Goal: Task Accomplishment & Management: Use online tool/utility

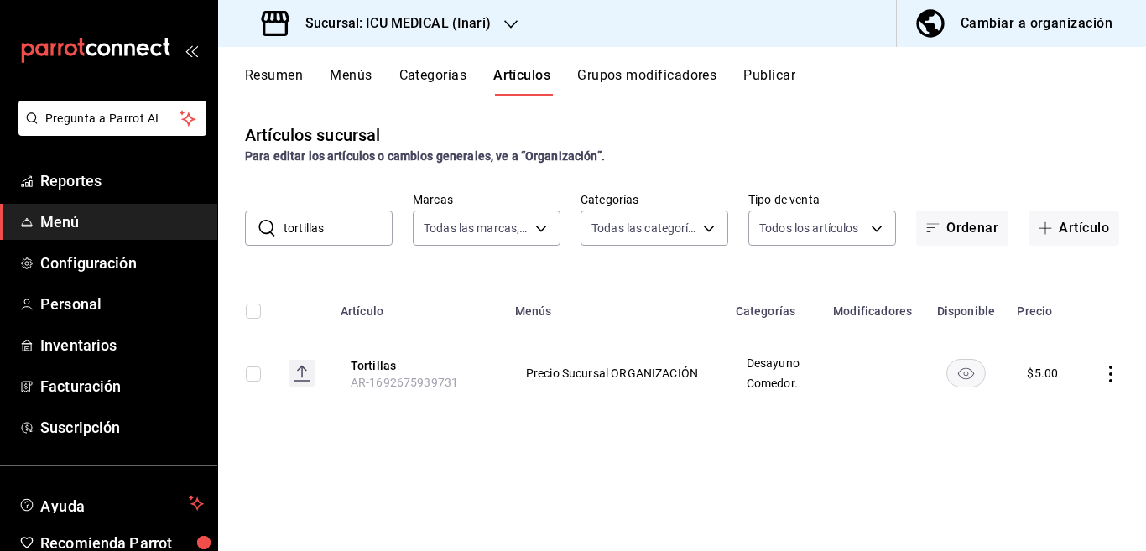
click at [514, 18] on icon "button" at bounding box center [510, 24] width 13 height 13
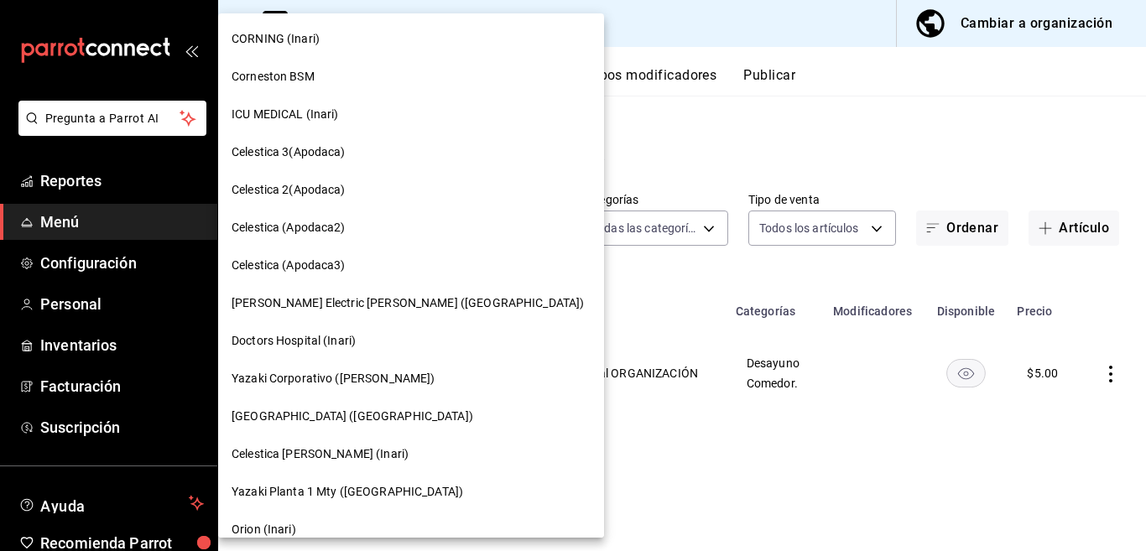
click at [269, 34] on span "CORNING (Inari)" at bounding box center [276, 39] width 88 height 18
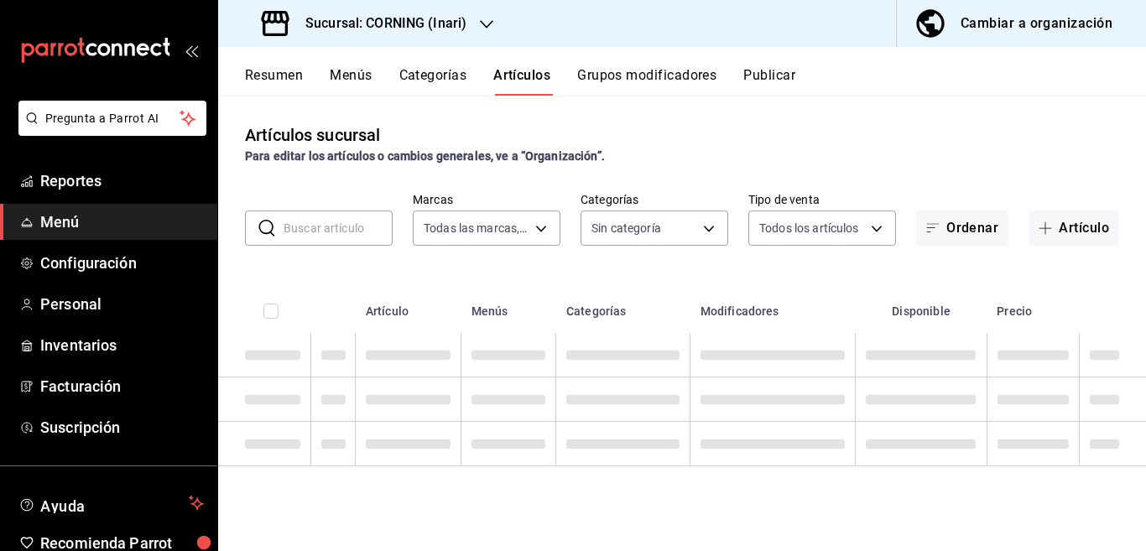
type input "9758f88e-1d56-483c-ada6-183e34089cca"
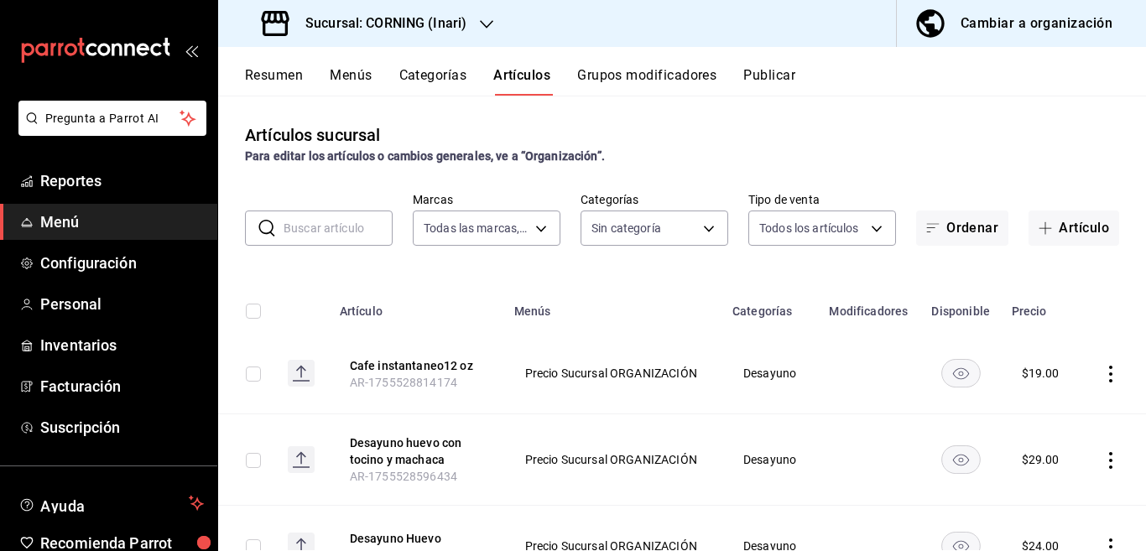
type input "396cbb58-422b-46d3-accc-8fe96382a592,5444b85d-5e5a-4f22-835e-2c1604aac23d,f2cdd…"
click at [324, 233] on input "text" at bounding box center [338, 228] width 109 height 34
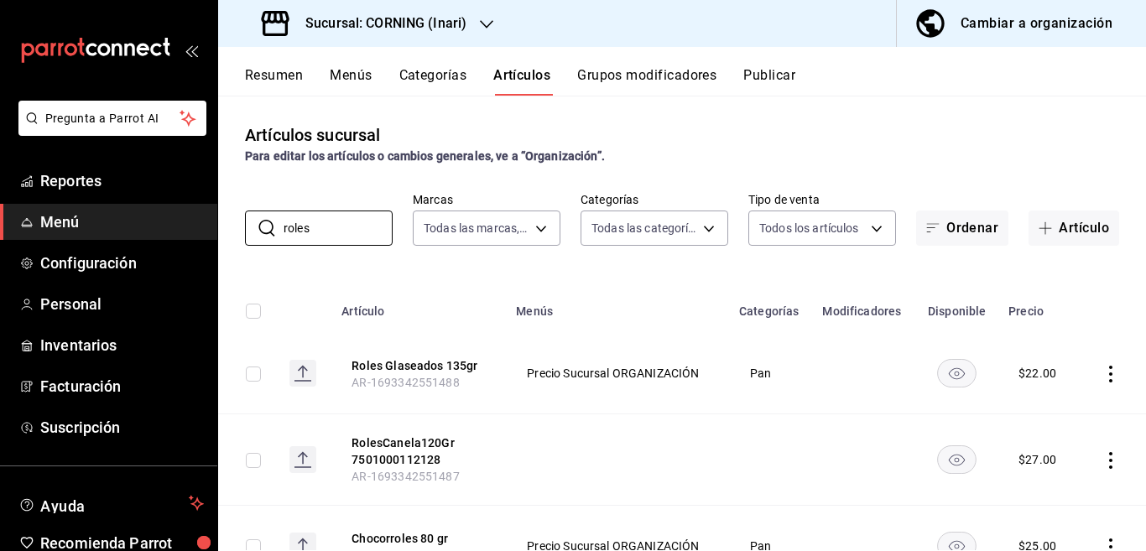
type input "roles"
click at [617, 269] on div "Artículos sucursal Para editar los artículos o cambios generales, ve a “Organiz…" at bounding box center [682, 323] width 928 height 455
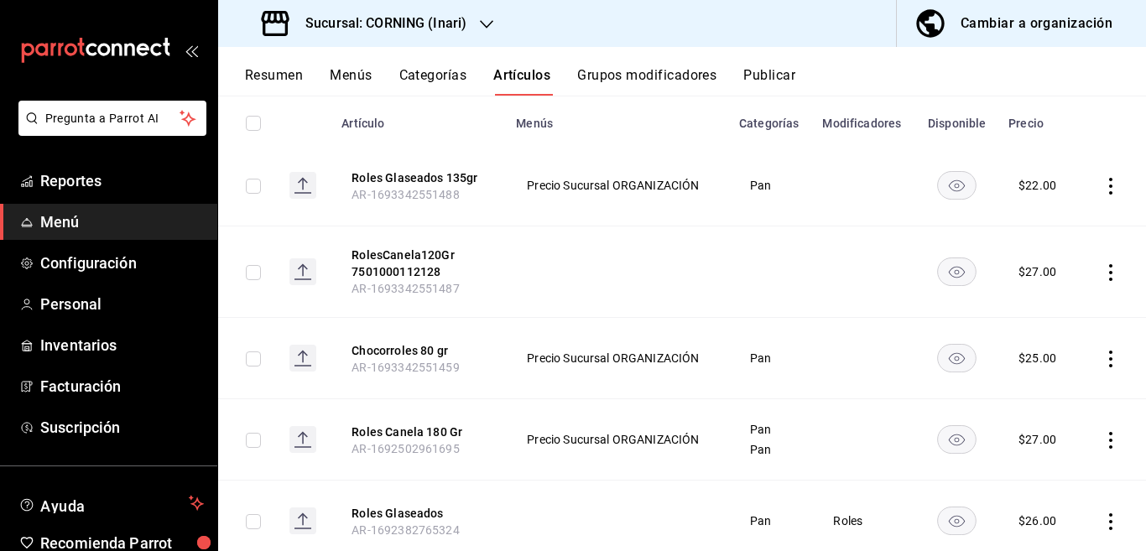
scroll to position [184, 0]
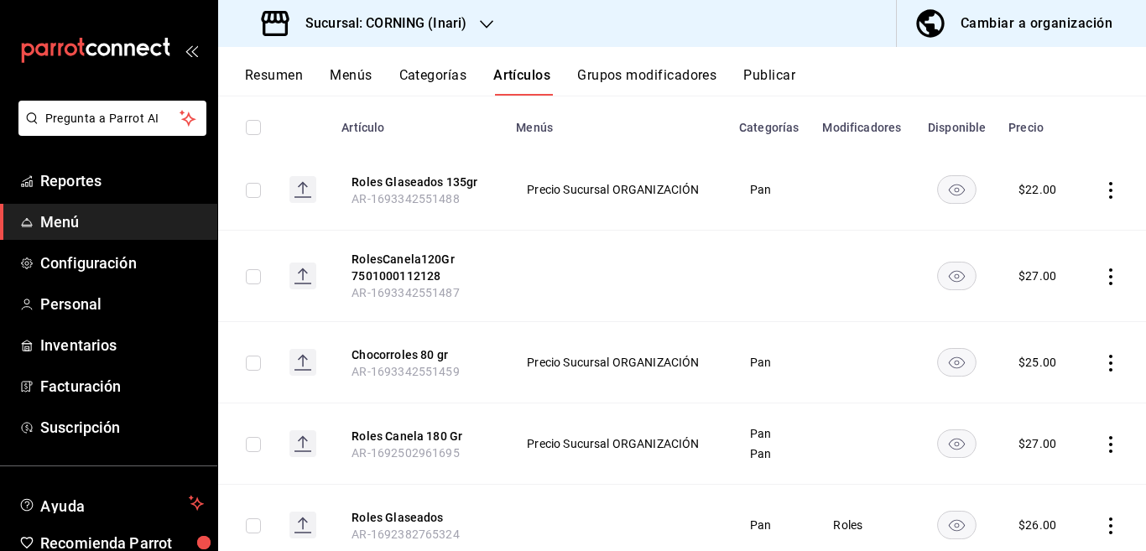
click at [1102, 189] on icon "actions" at bounding box center [1110, 190] width 17 height 17
click at [1039, 223] on span "Editar" at bounding box center [1046, 229] width 44 height 18
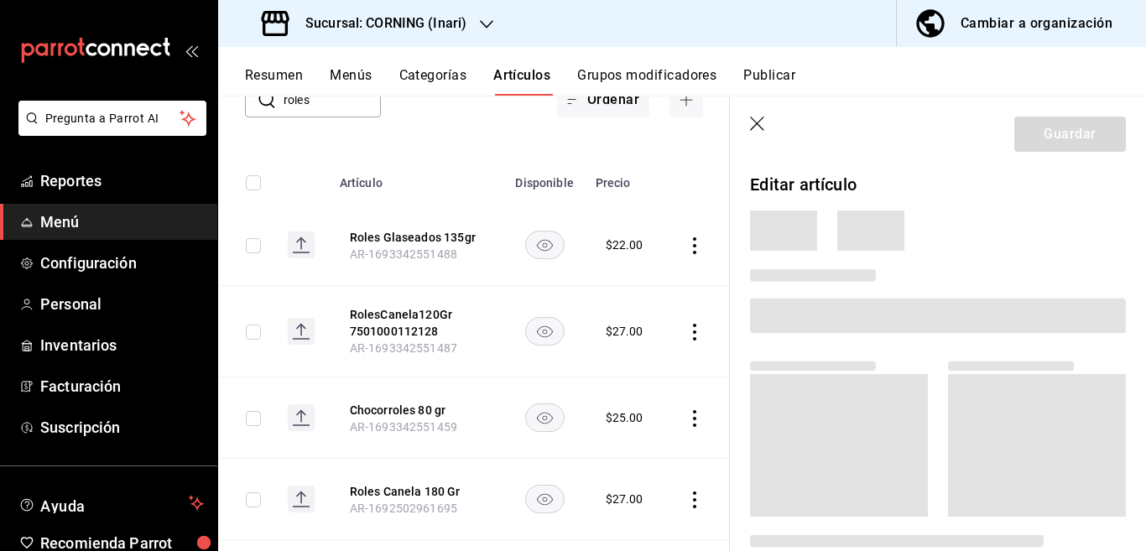
scroll to position [184, 0]
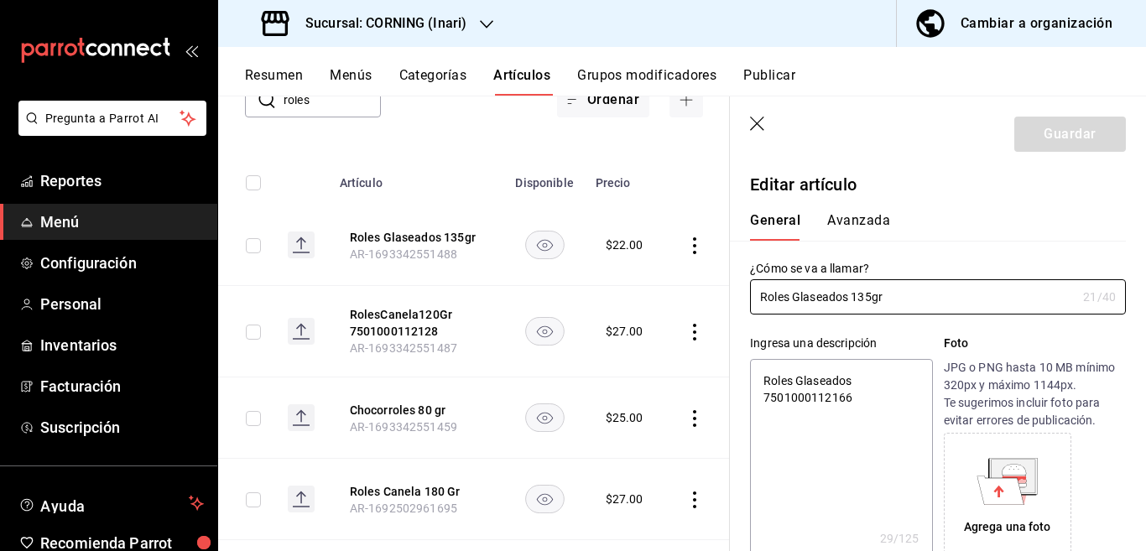
type textarea "x"
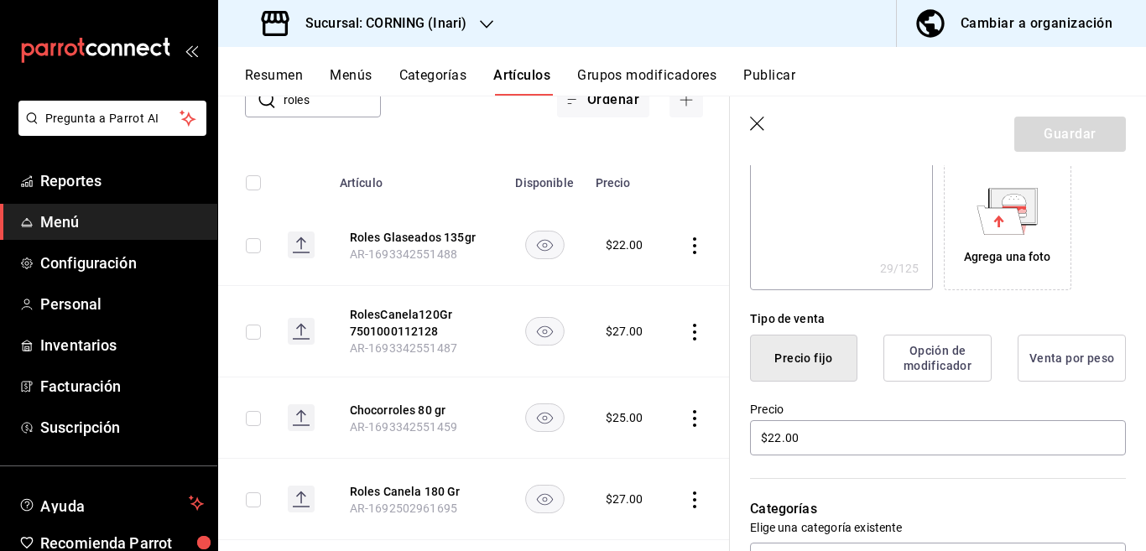
scroll to position [273, 0]
click at [842, 426] on input "$22.00" at bounding box center [938, 435] width 376 height 35
type input "$2.00"
type textarea "x"
type input "$31.00"
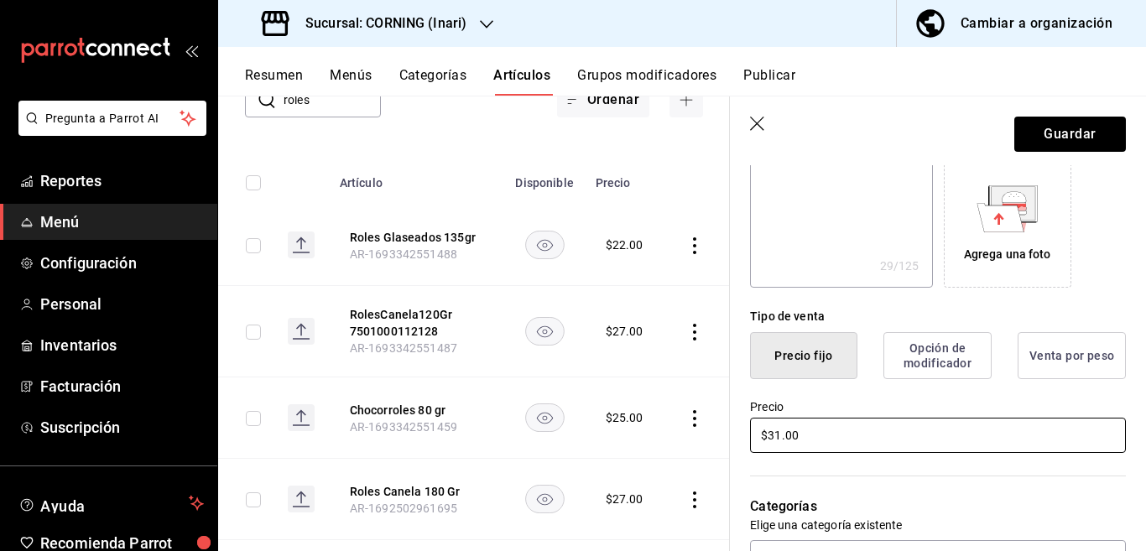
type textarea "x"
type input "$31.00"
click at [1063, 128] on button "Guardar" at bounding box center [1070, 134] width 112 height 35
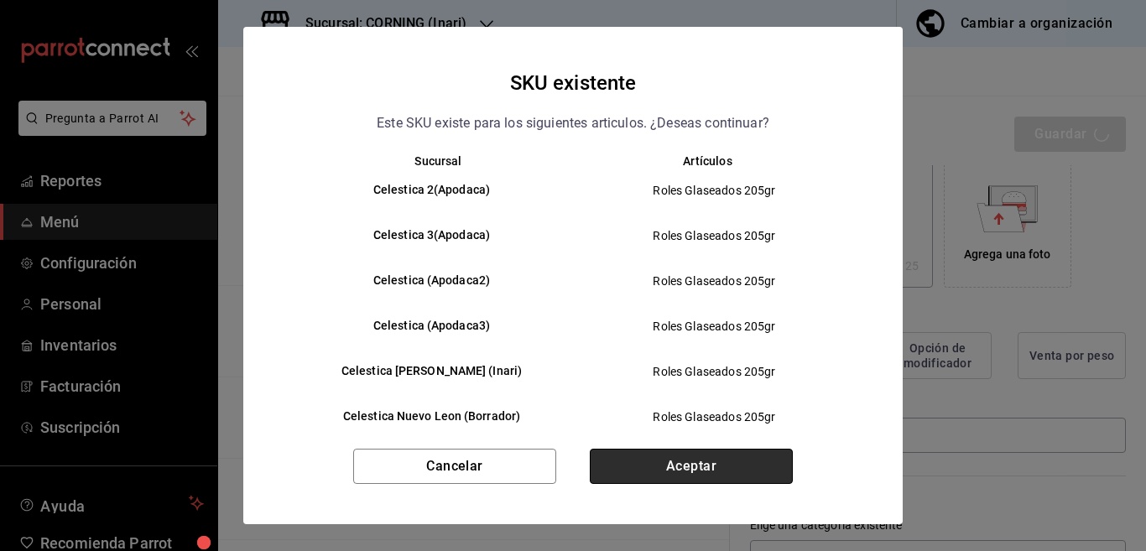
click at [698, 461] on button "Aceptar" at bounding box center [691, 466] width 203 height 35
type textarea "x"
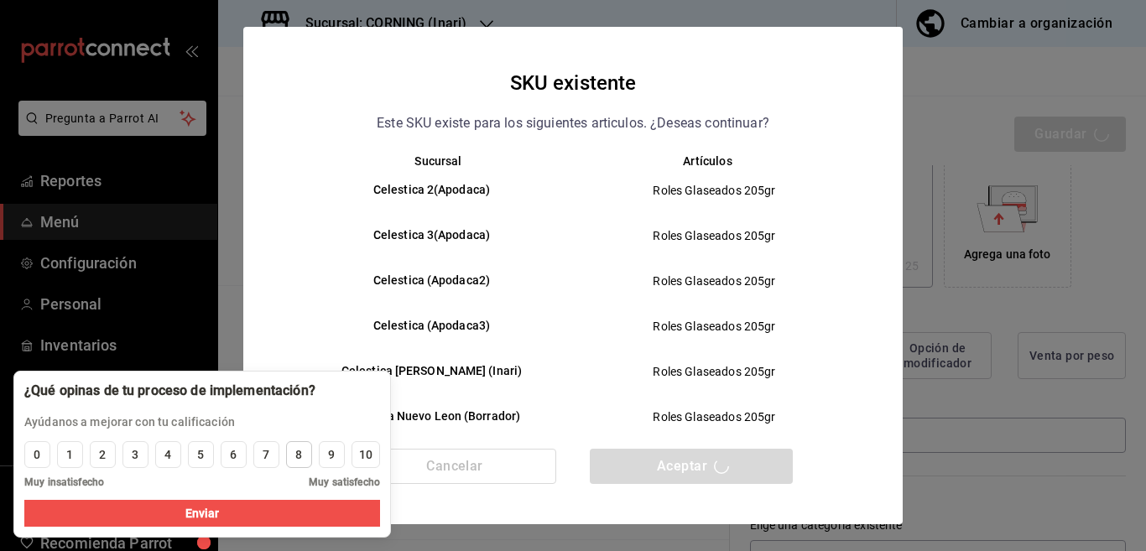
click at [299, 450] on div "8" at bounding box center [298, 455] width 7 height 18
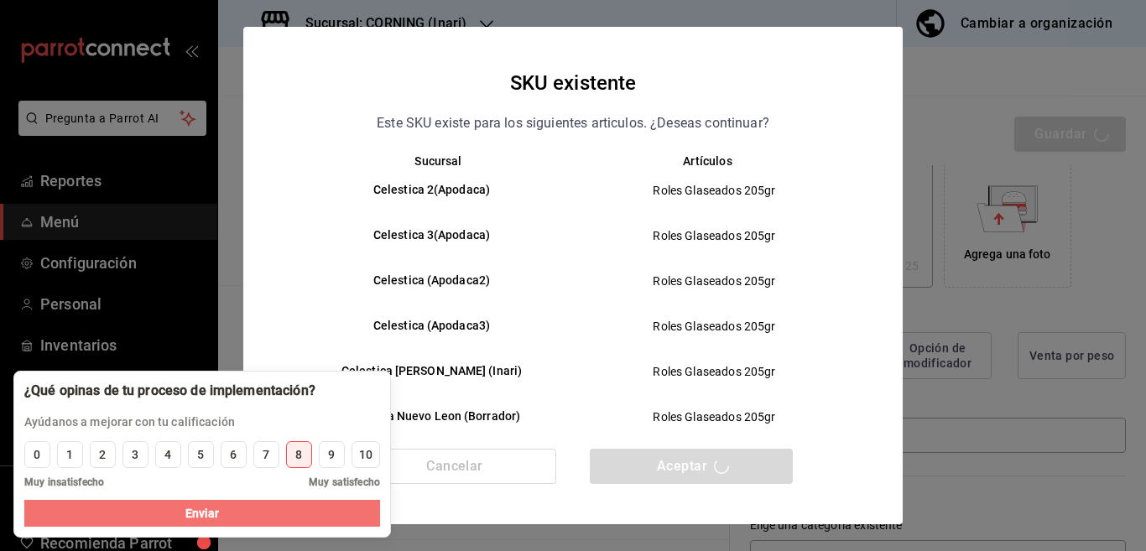
click at [276, 513] on button "Enviar" at bounding box center [202, 513] width 356 height 27
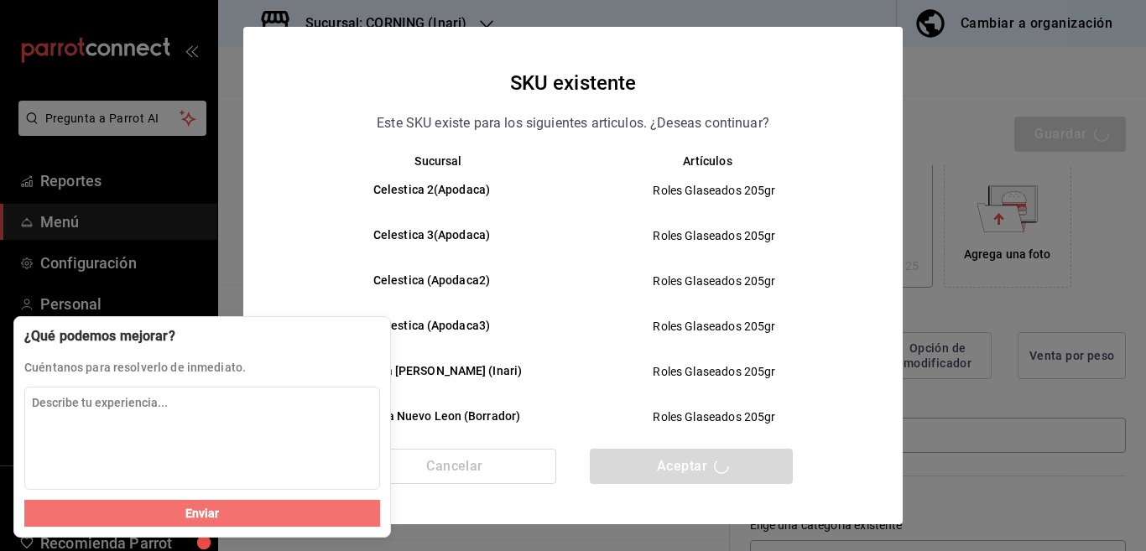
click at [221, 509] on button "Enviar" at bounding box center [202, 513] width 356 height 27
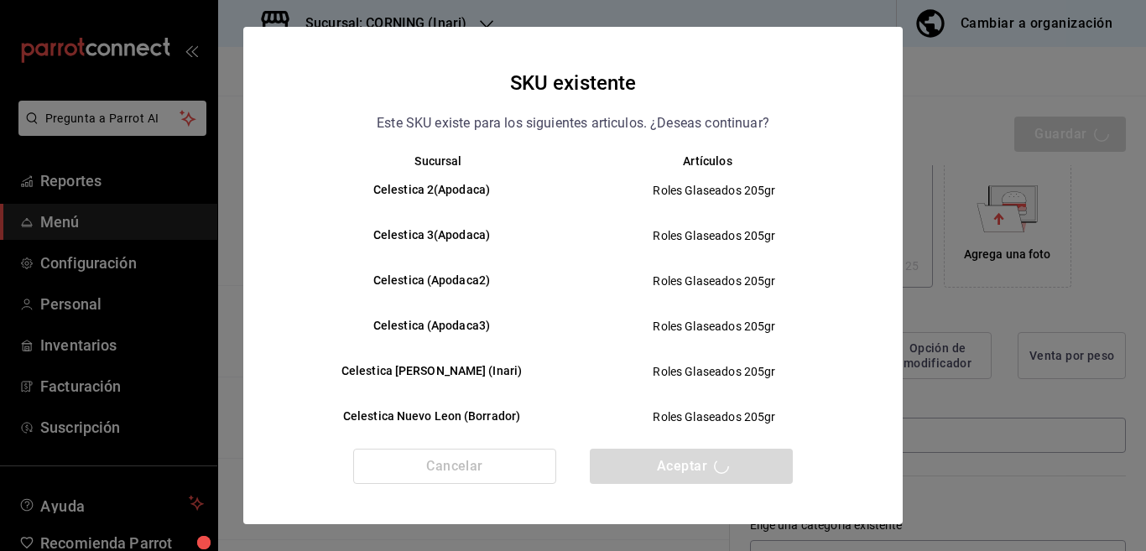
click at [249, 514] on div "Cancelar Aceptar" at bounding box center [572, 487] width 659 height 76
click at [716, 463] on div "Cancelar Aceptar" at bounding box center [572, 487] width 659 height 76
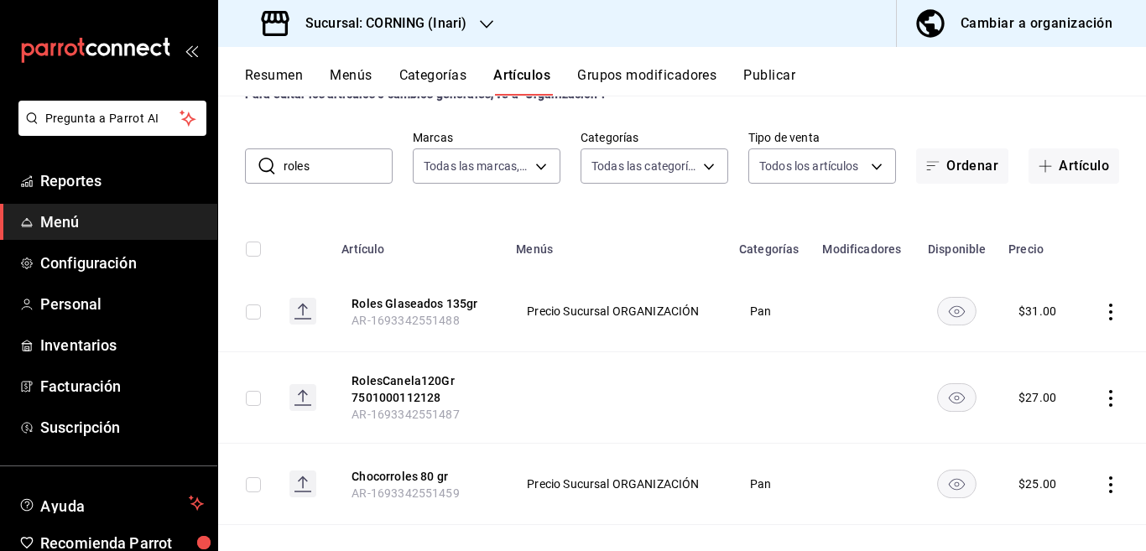
scroll to position [68, 0]
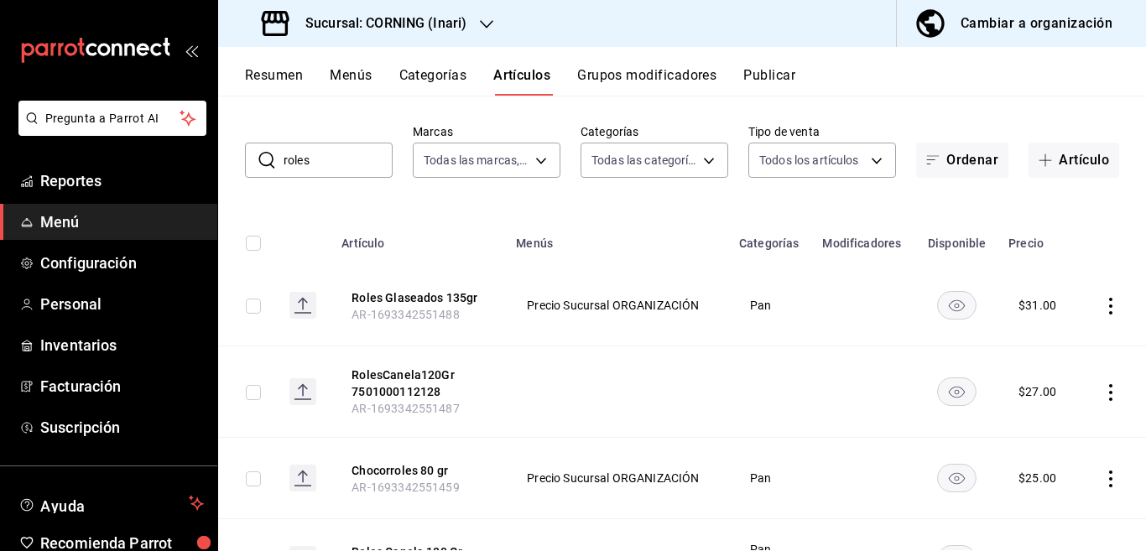
click at [1102, 388] on icon "actions" at bounding box center [1110, 392] width 17 height 17
click at [1036, 427] on span "Editar" at bounding box center [1046, 431] width 44 height 18
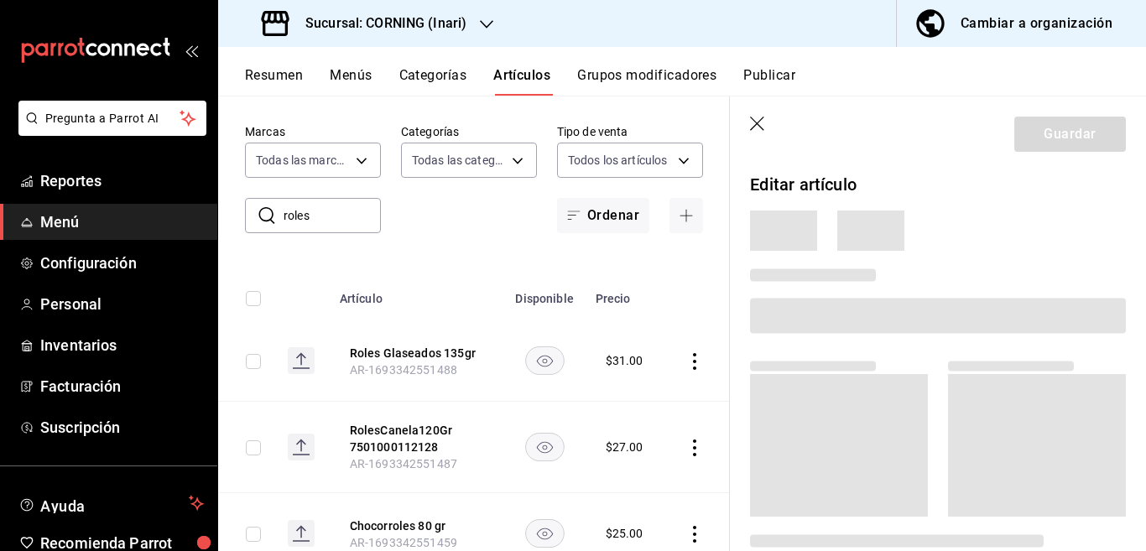
scroll to position [68, 0]
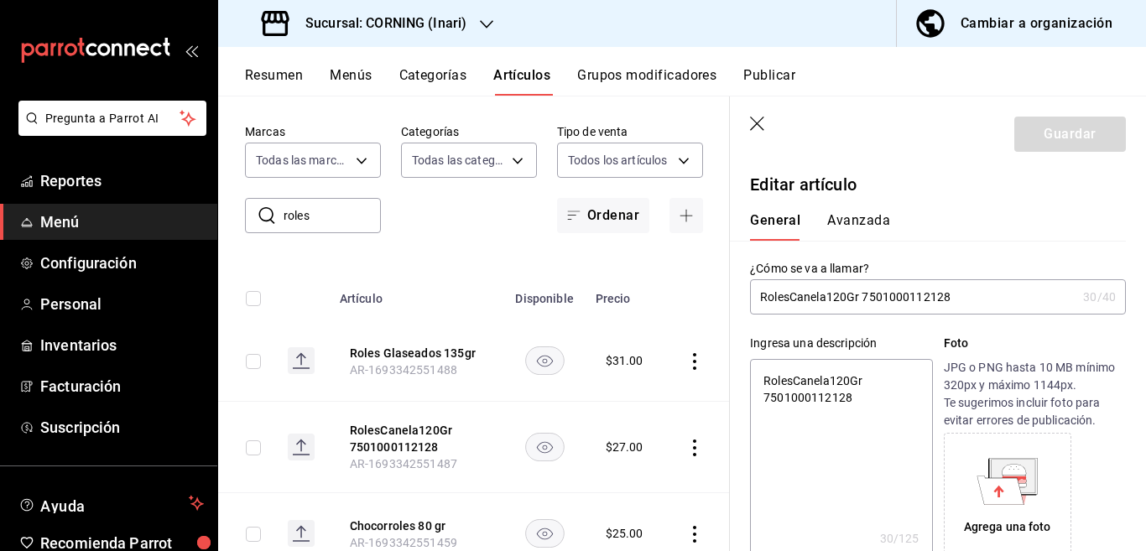
type textarea "x"
type input "$27.00"
click at [868, 399] on textarea "RolesCanela120Gr 7501000112128" at bounding box center [841, 459] width 182 height 201
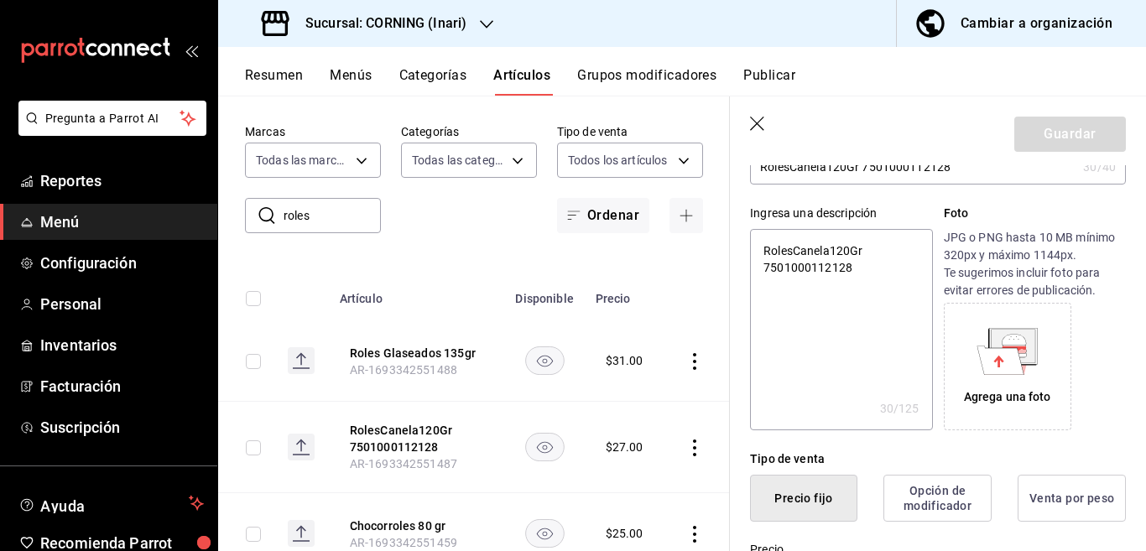
scroll to position [204, 0]
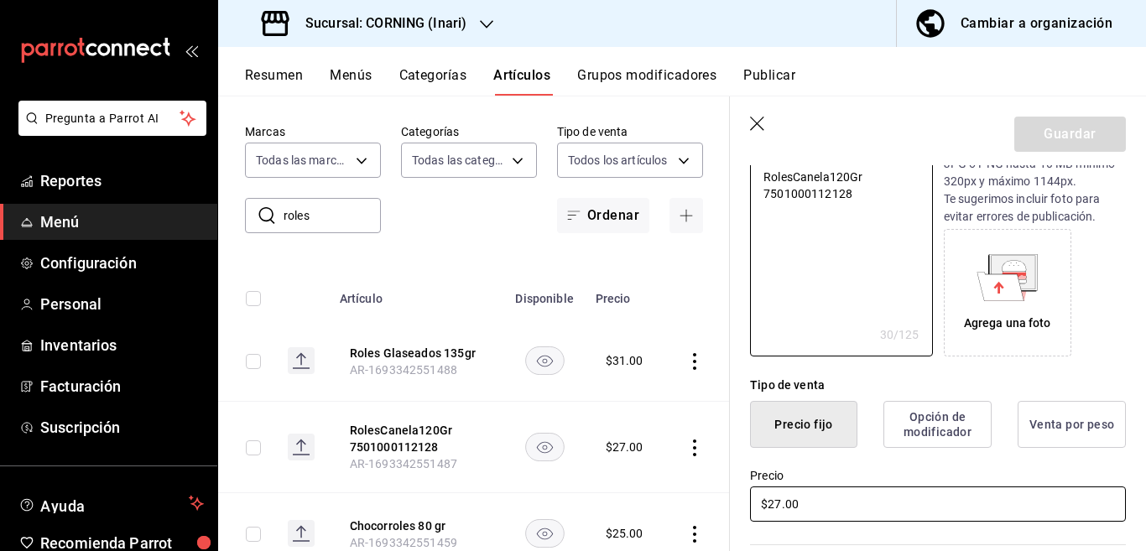
click at [820, 498] on input "$27.00" at bounding box center [938, 504] width 376 height 35
type textarea "x"
type input "$2.00"
type input "$31.00"
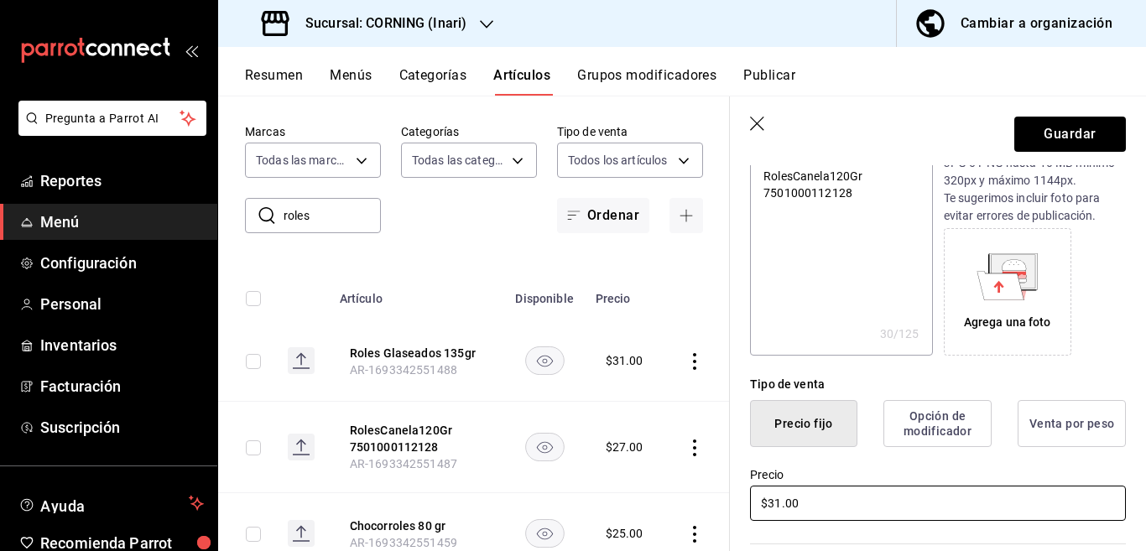
type textarea "x"
type input "$31.00"
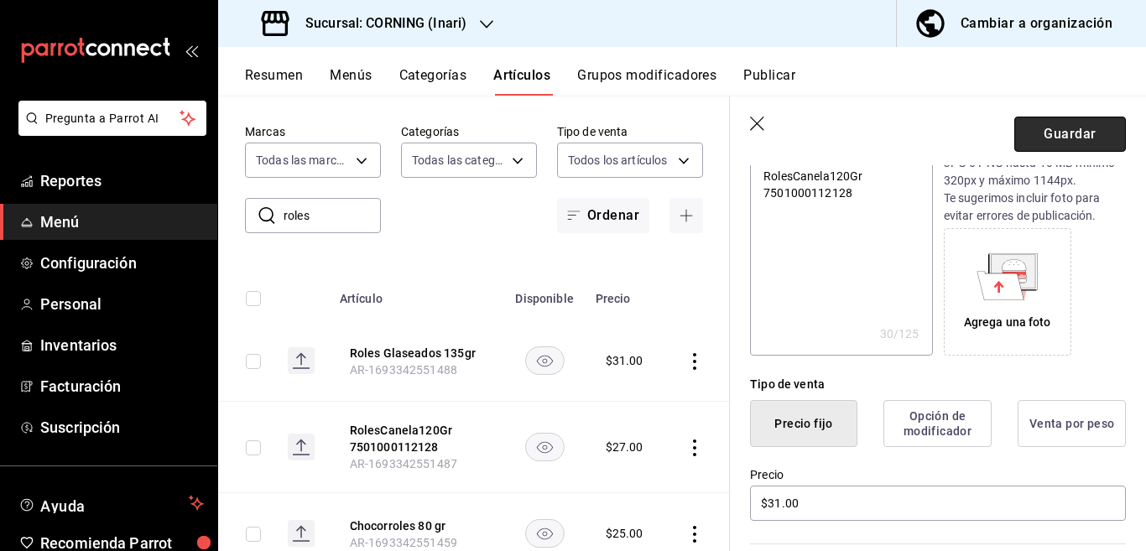
click at [1061, 132] on button "Guardar" at bounding box center [1070, 134] width 112 height 35
click at [1061, 132] on div "Guardar" at bounding box center [1070, 134] width 112 height 35
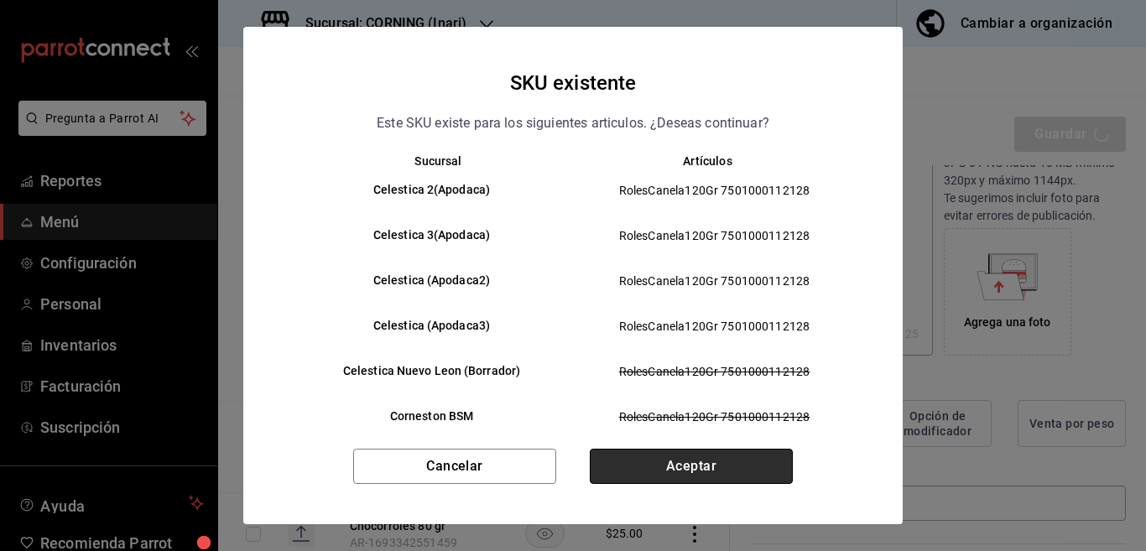
click at [703, 466] on button "Aceptar" at bounding box center [691, 466] width 203 height 35
type textarea "x"
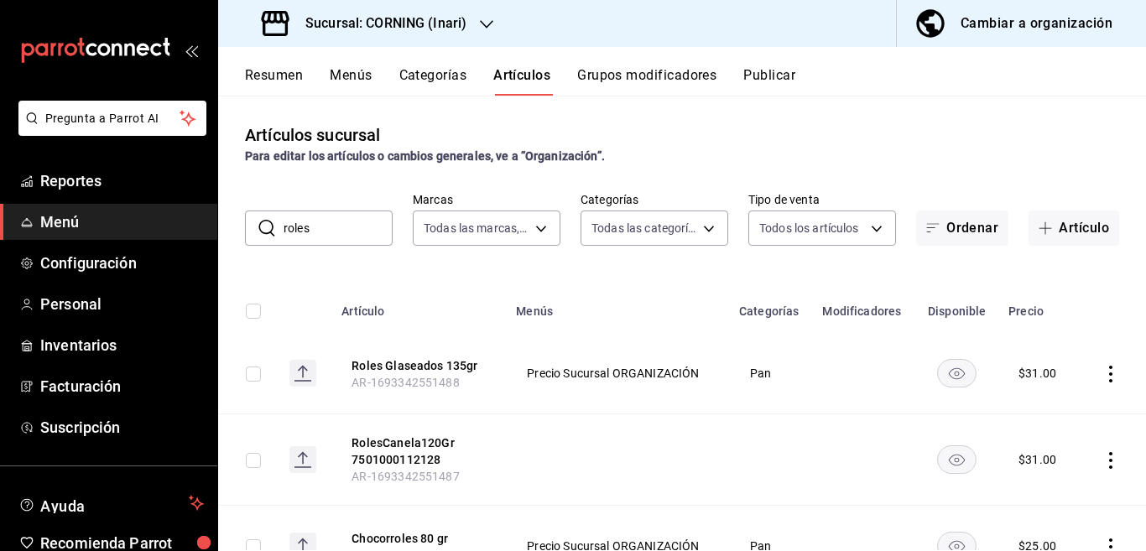
click at [347, 236] on input "roles" at bounding box center [338, 228] width 109 height 34
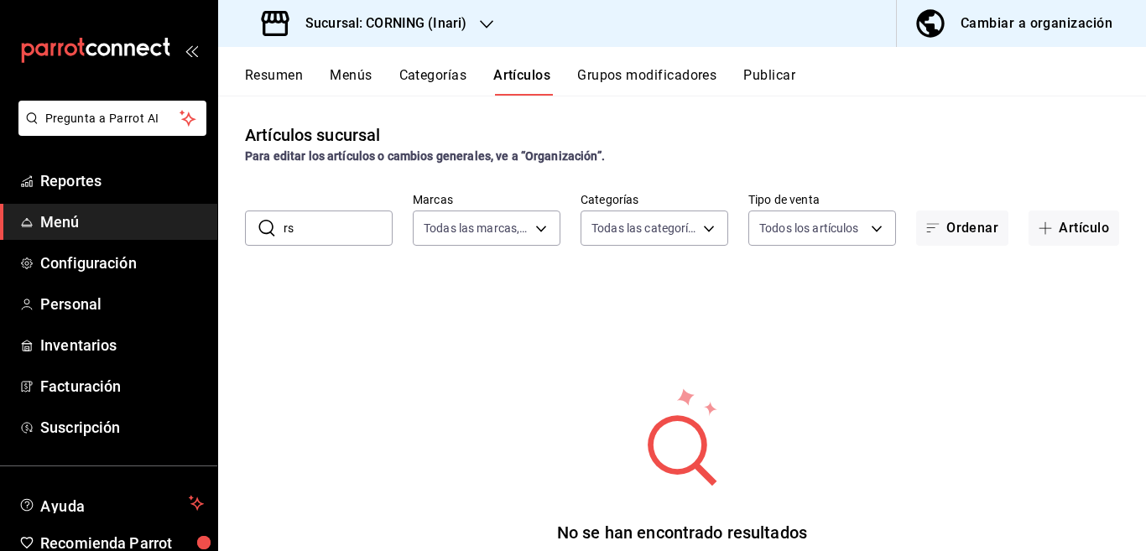
type input "r"
type input "sponch"
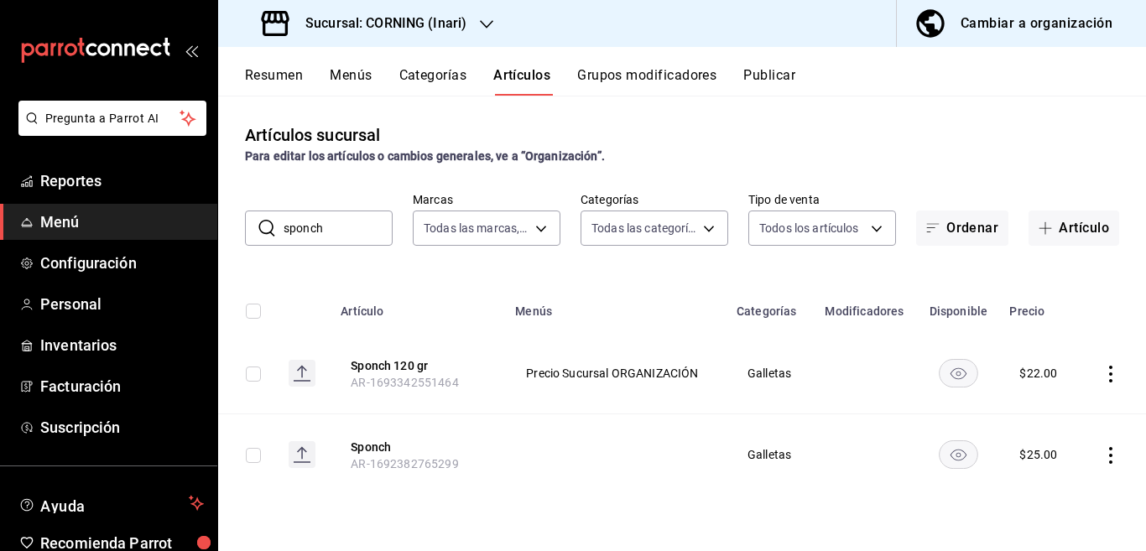
click at [1109, 372] on icon "actions" at bounding box center [1110, 374] width 17 height 17
click at [1063, 410] on span "Editar" at bounding box center [1061, 413] width 44 height 18
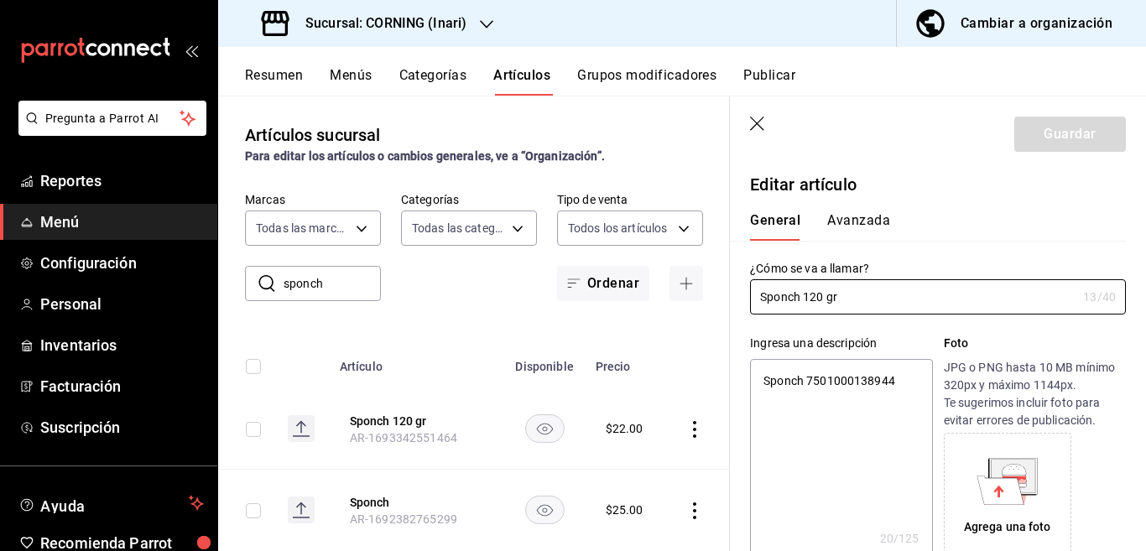
type textarea "x"
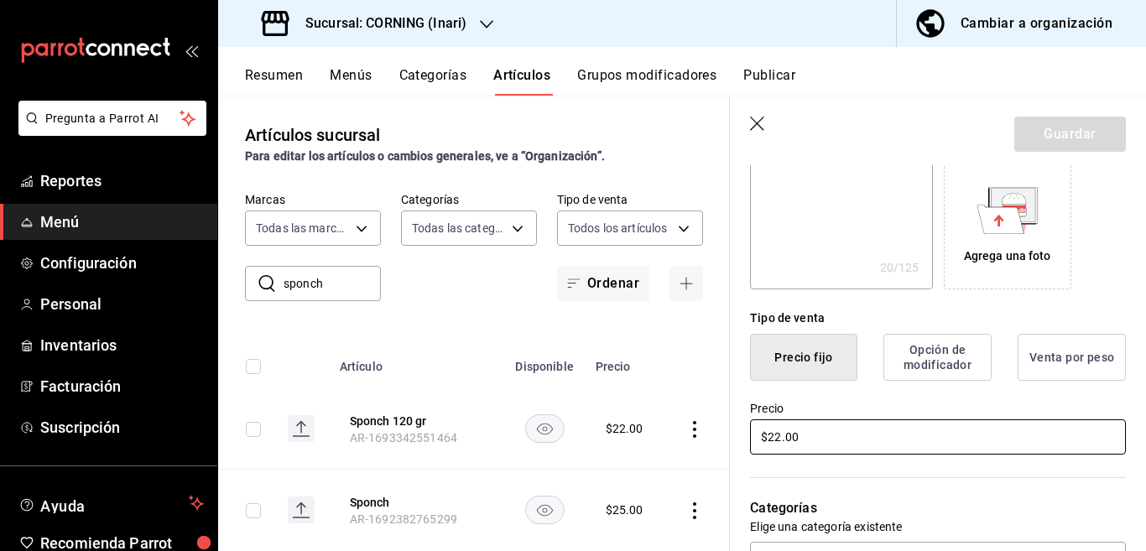
scroll to position [273, 0]
click at [840, 445] on input "$22.00" at bounding box center [938, 435] width 376 height 35
type input "$2.00"
type textarea "x"
type input "$28.00"
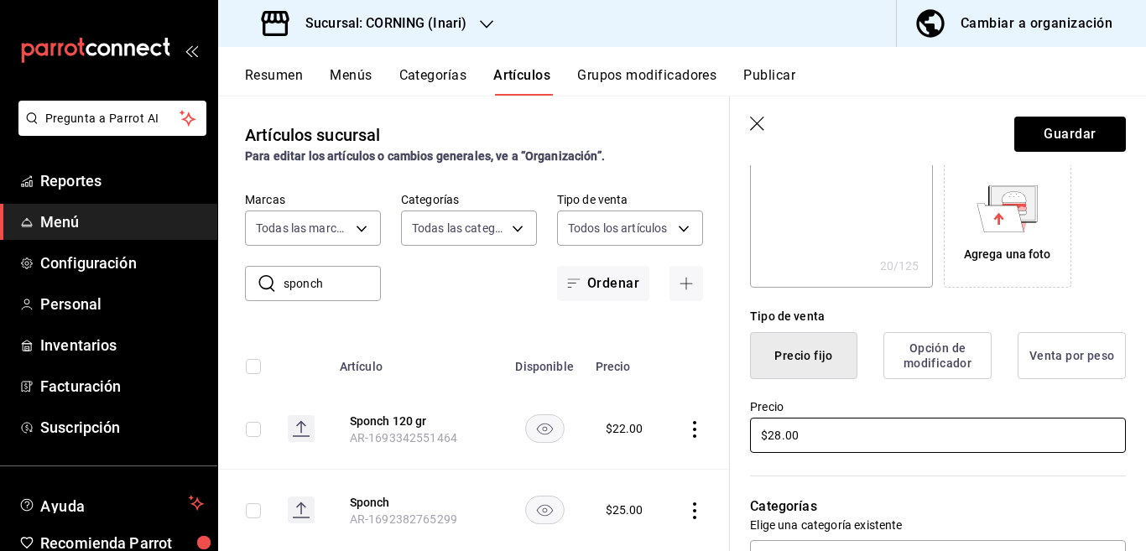
type textarea "x"
type input "$28.00"
click at [1045, 129] on button "Guardar" at bounding box center [1070, 134] width 112 height 35
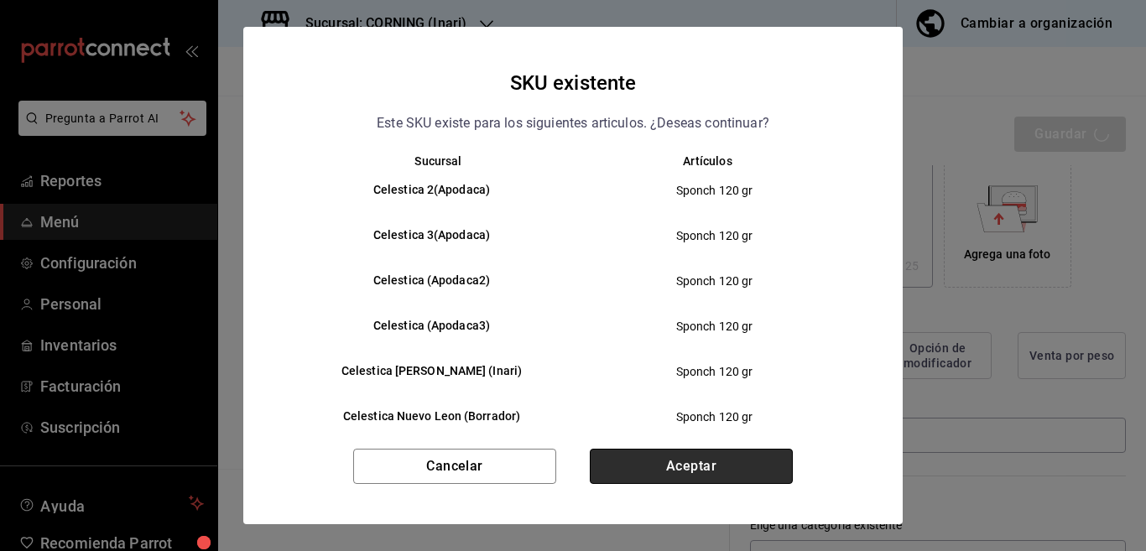
click at [693, 465] on button "Aceptar" at bounding box center [691, 466] width 203 height 35
type textarea "x"
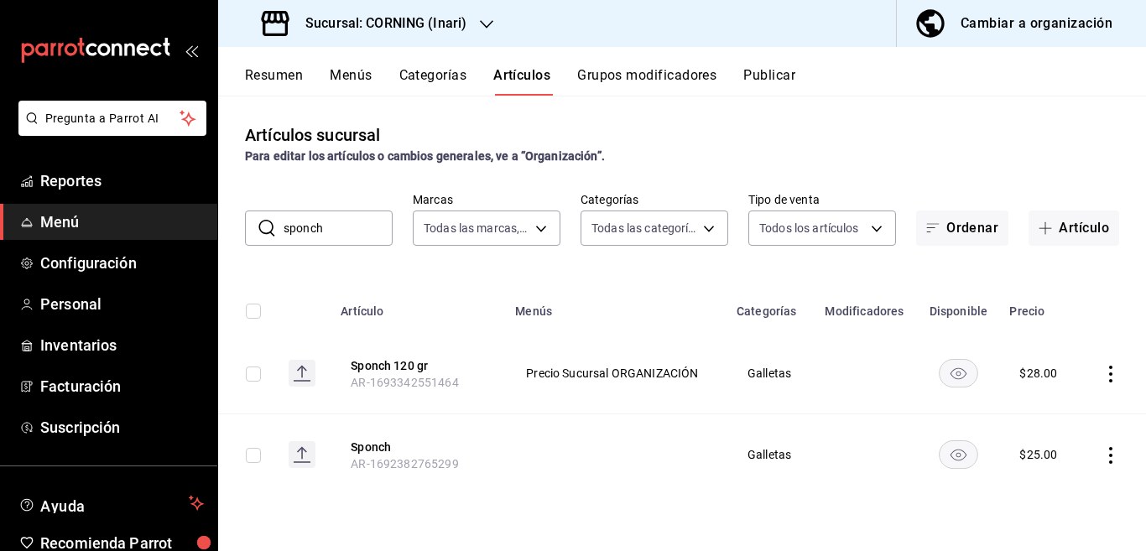
click at [340, 231] on input "sponch" at bounding box center [338, 228] width 109 height 34
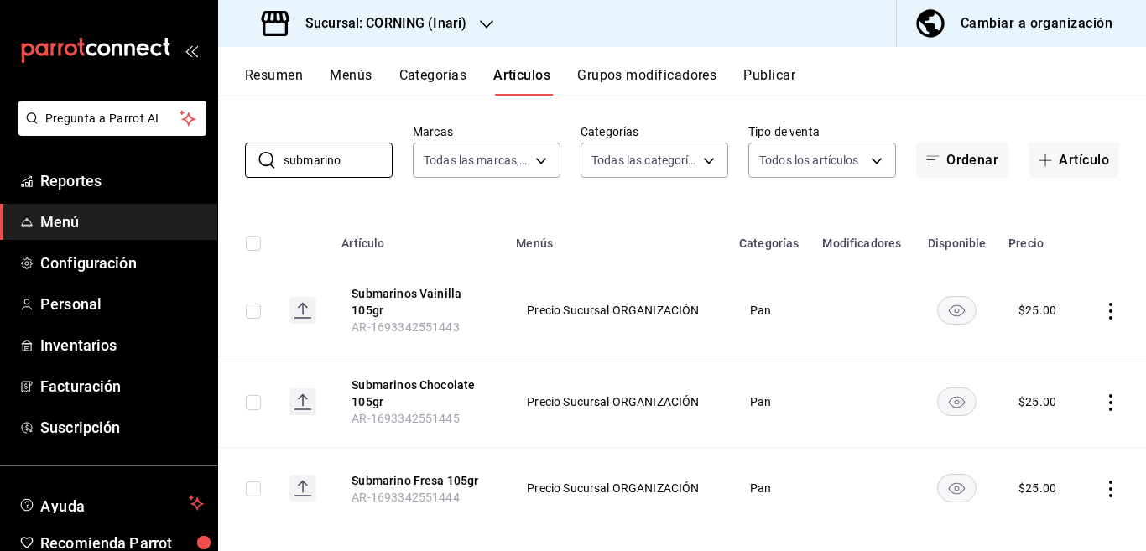
scroll to position [86, 0]
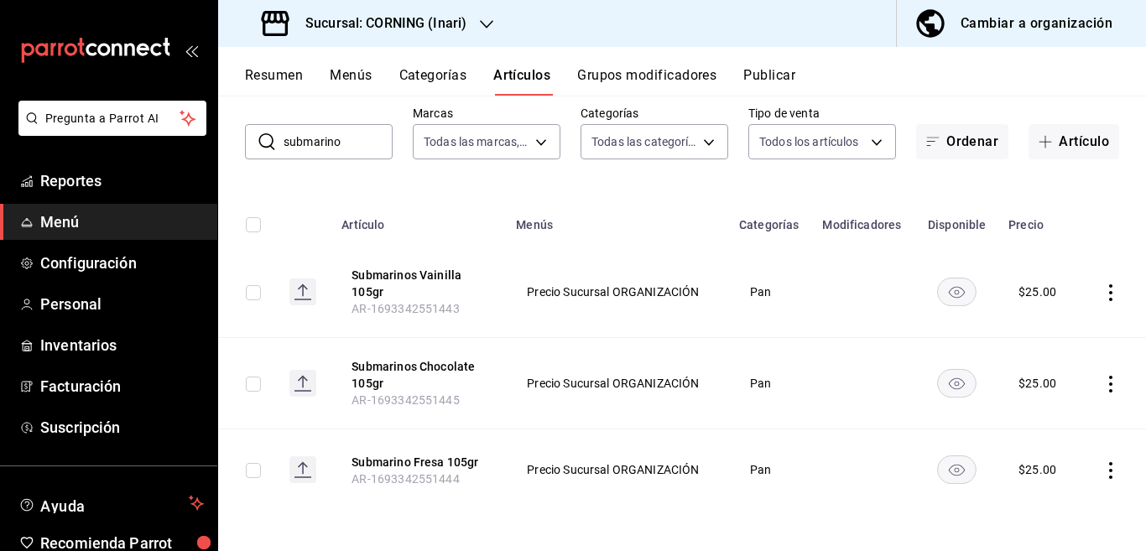
click at [358, 149] on input "submarino" at bounding box center [338, 142] width 109 height 34
type input "s"
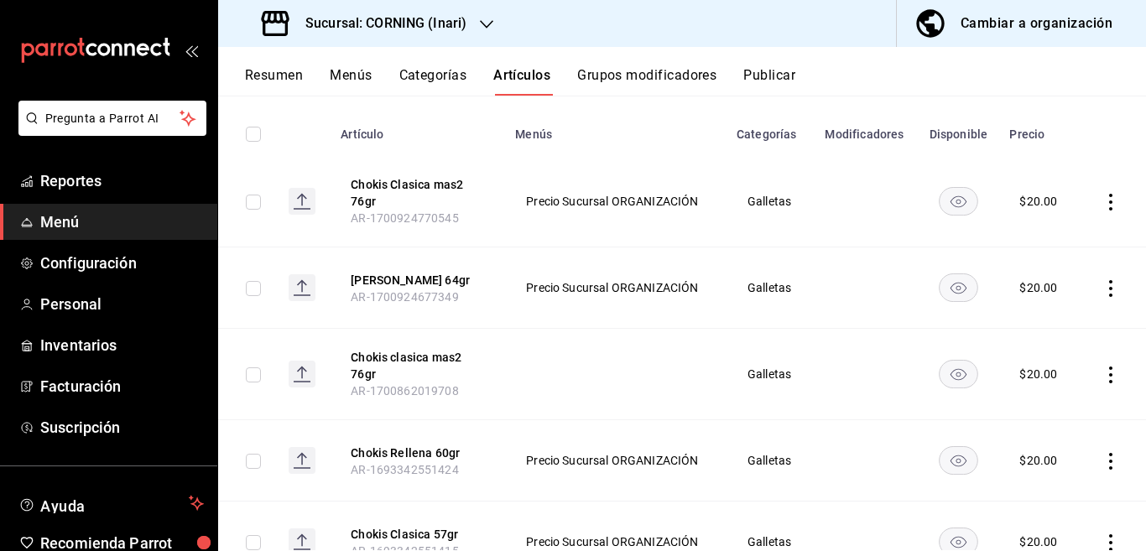
scroll to position [204, 0]
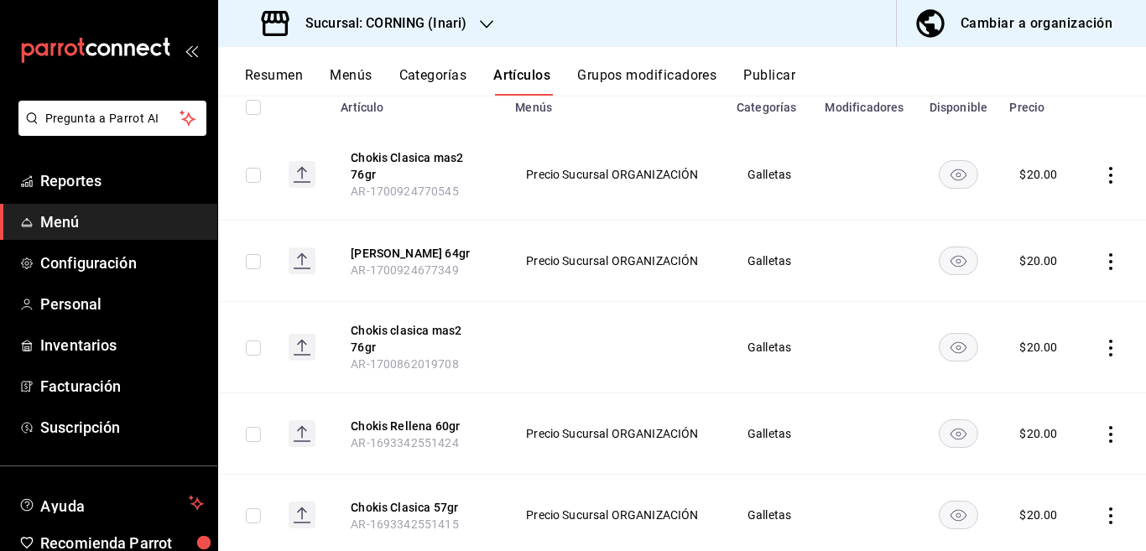
type input "chokis"
